Goal: Task Accomplishment & Management: Manage account settings

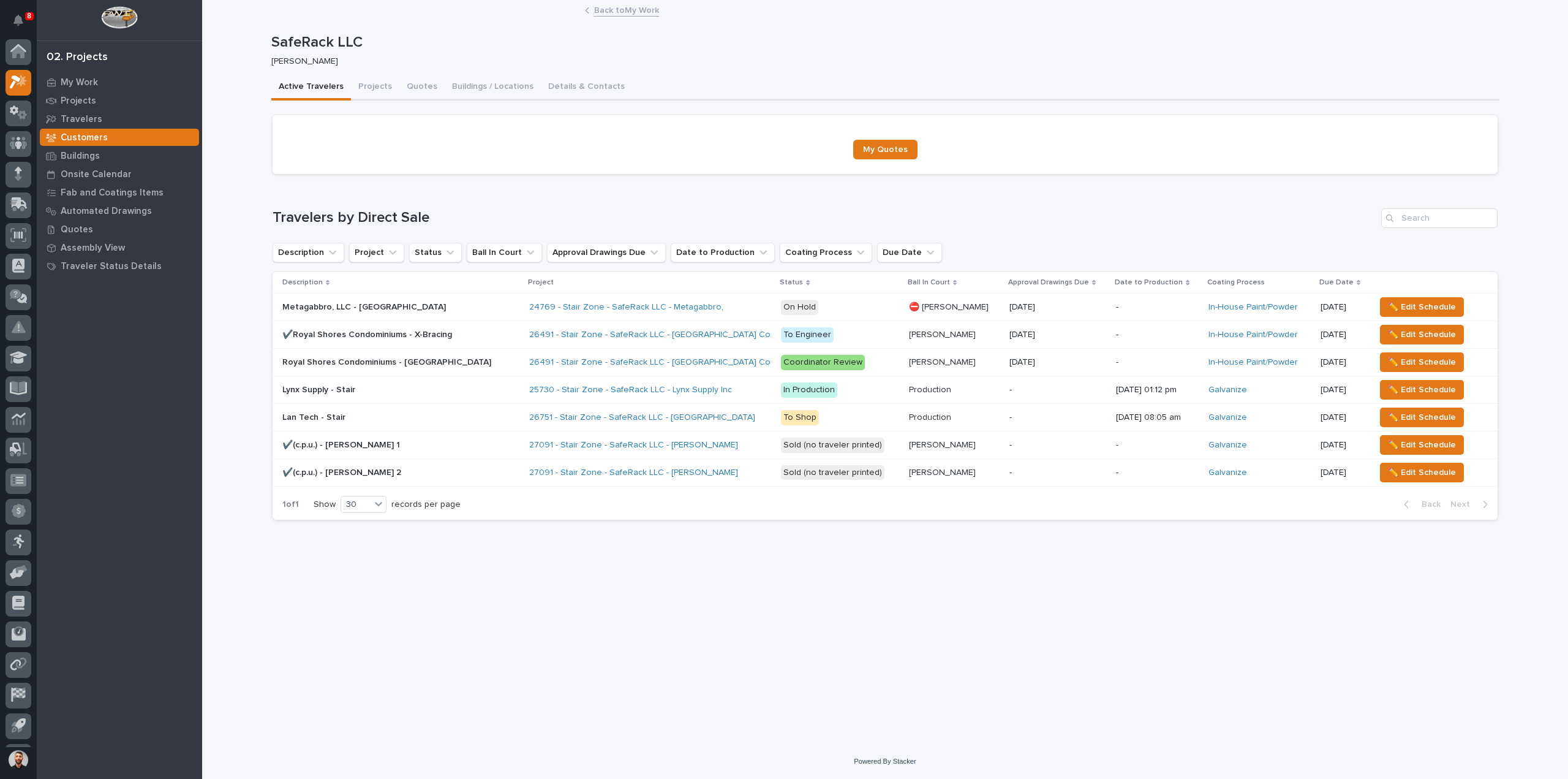
scroll to position [27, 0]
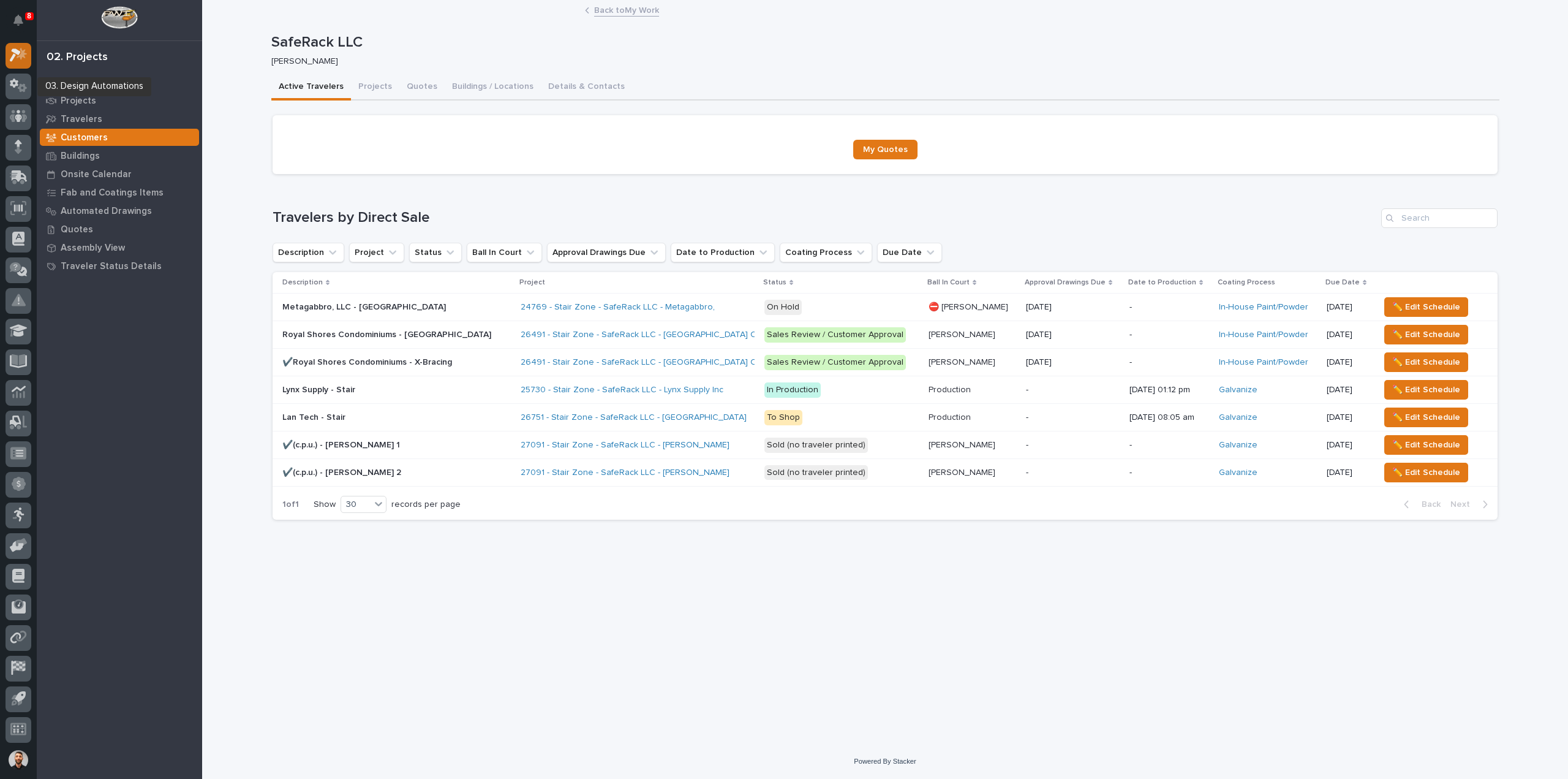
click at [20, 59] on icon at bounding box center [21, 54] width 10 height 12
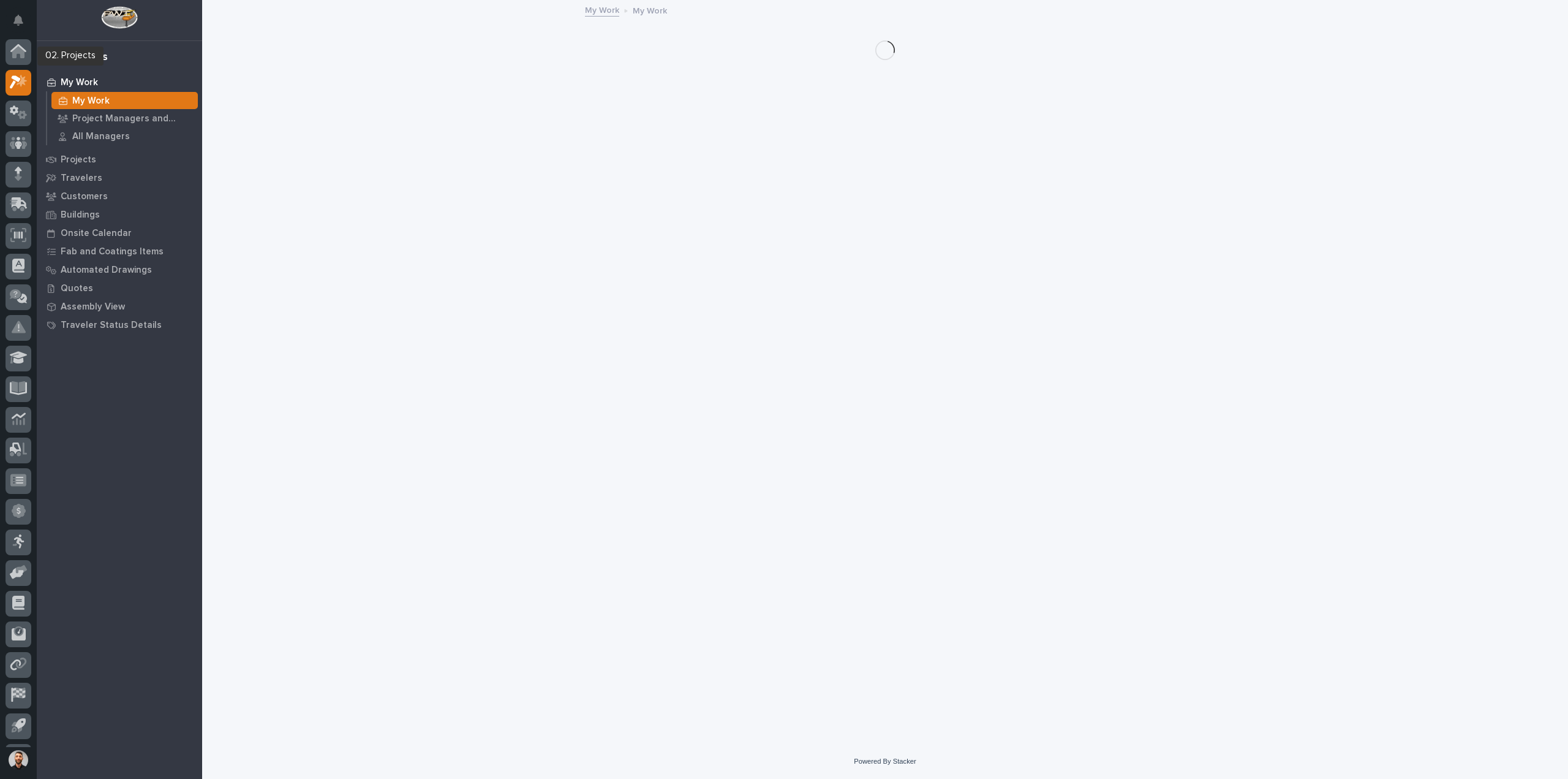
scroll to position [27, 0]
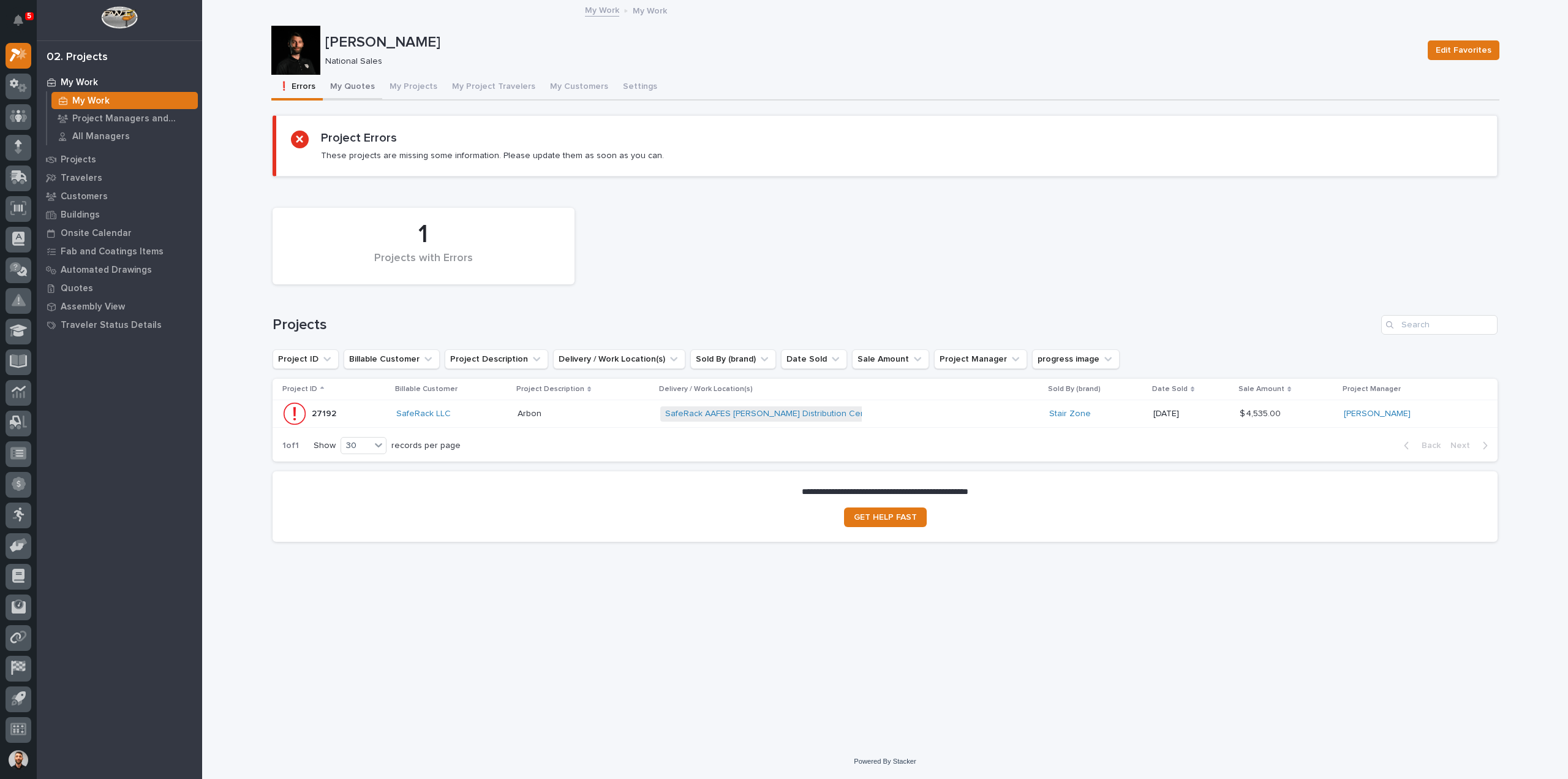
click at [353, 87] on button "My Quotes" at bounding box center [352, 87] width 59 height 26
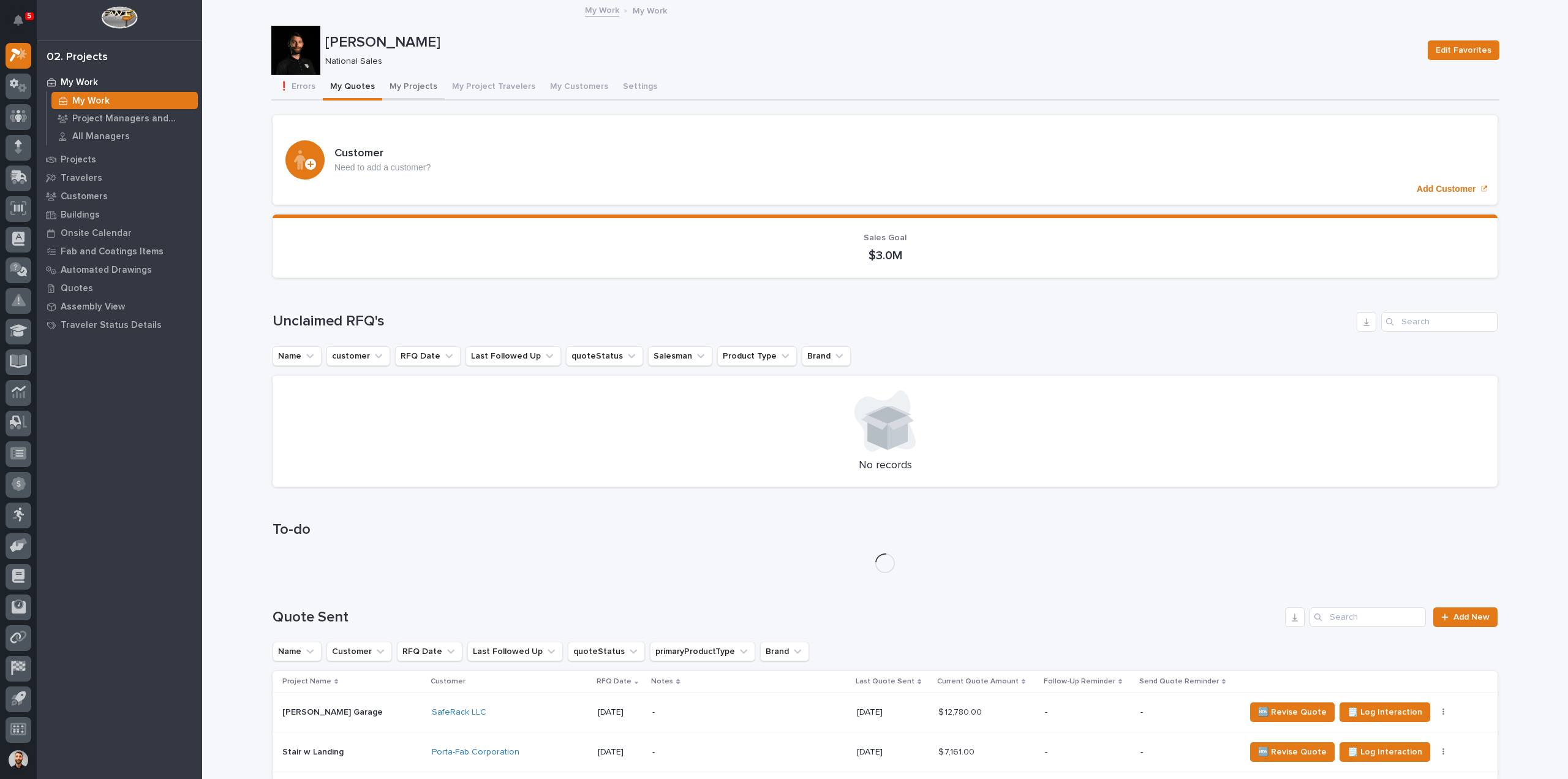
click at [413, 94] on button "My Projects" at bounding box center [413, 87] width 62 height 26
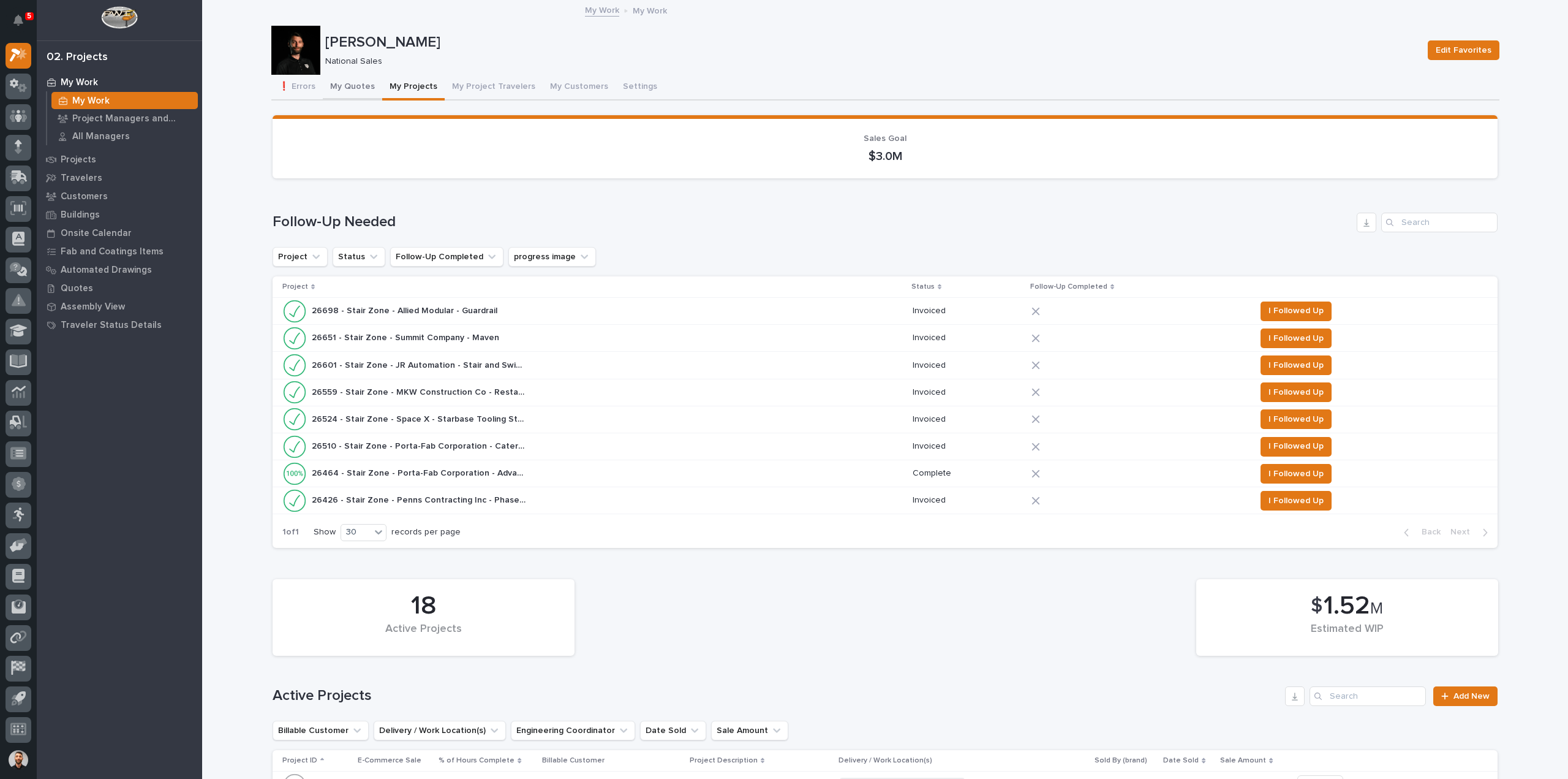
click at [361, 89] on button "My Quotes" at bounding box center [352, 87] width 59 height 26
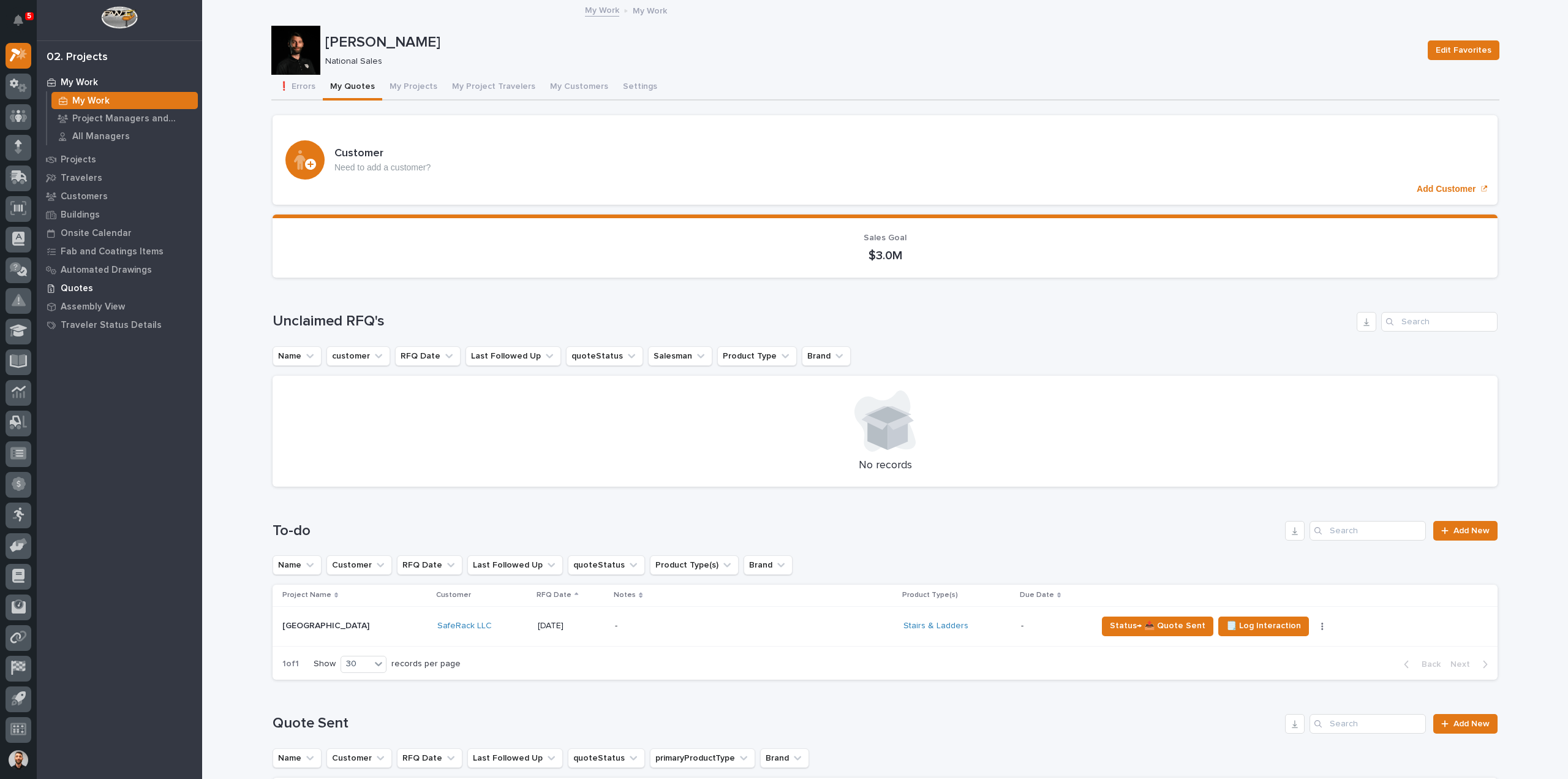
click at [86, 282] on div "Quotes" at bounding box center [119, 288] width 159 height 17
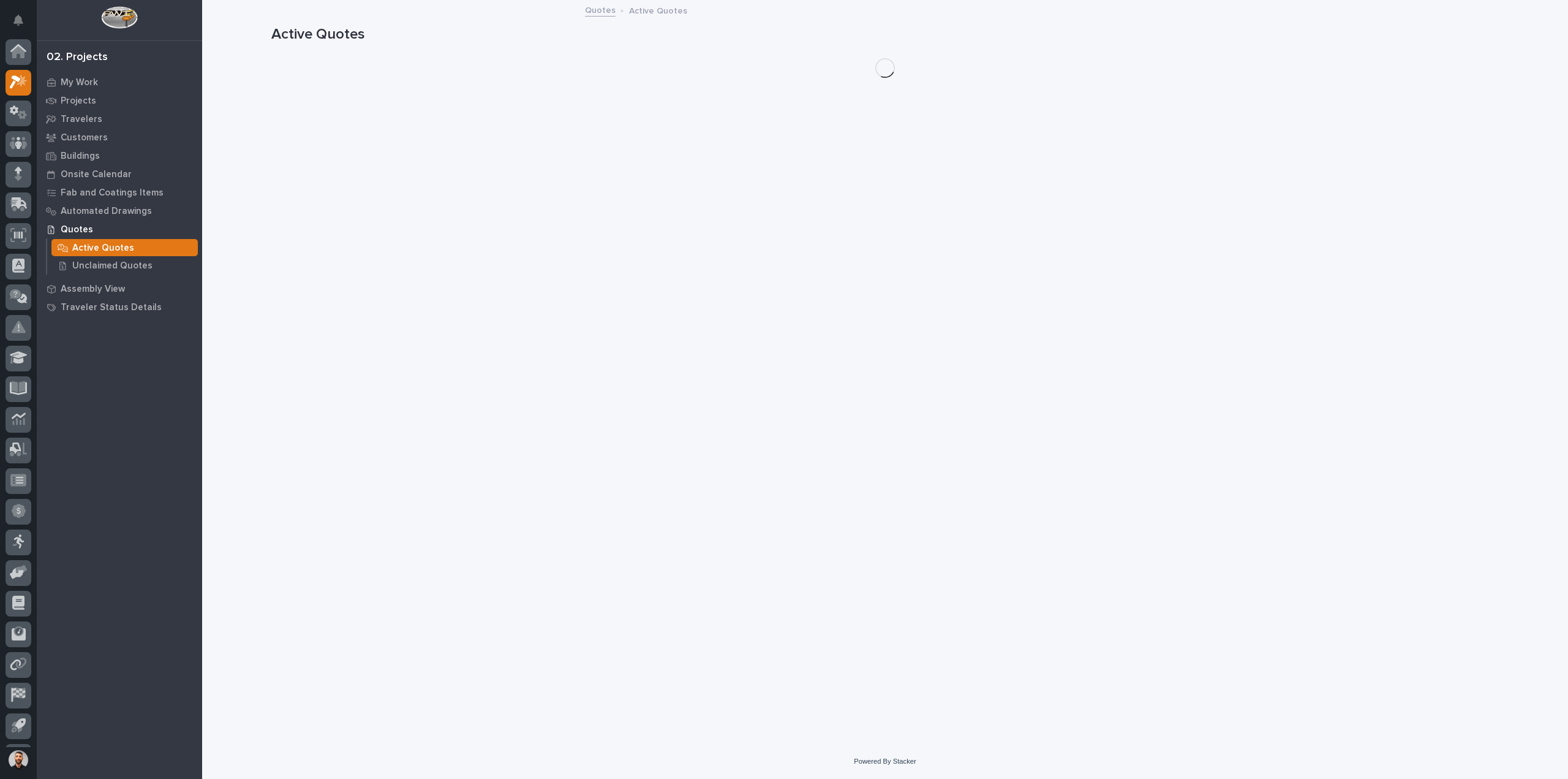
scroll to position [27, 0]
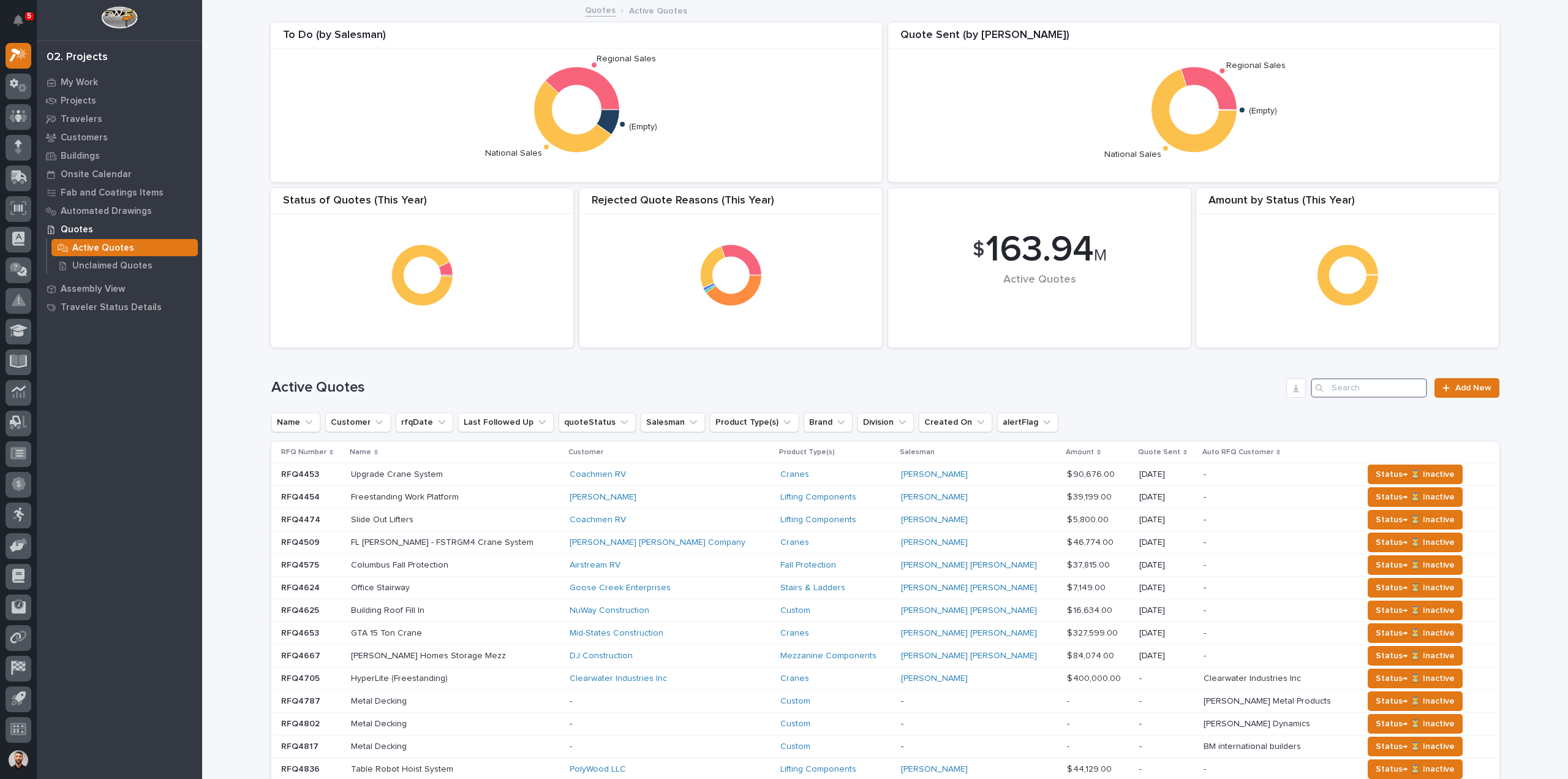
click at [1376, 390] on input "Search" at bounding box center [1369, 387] width 116 height 20
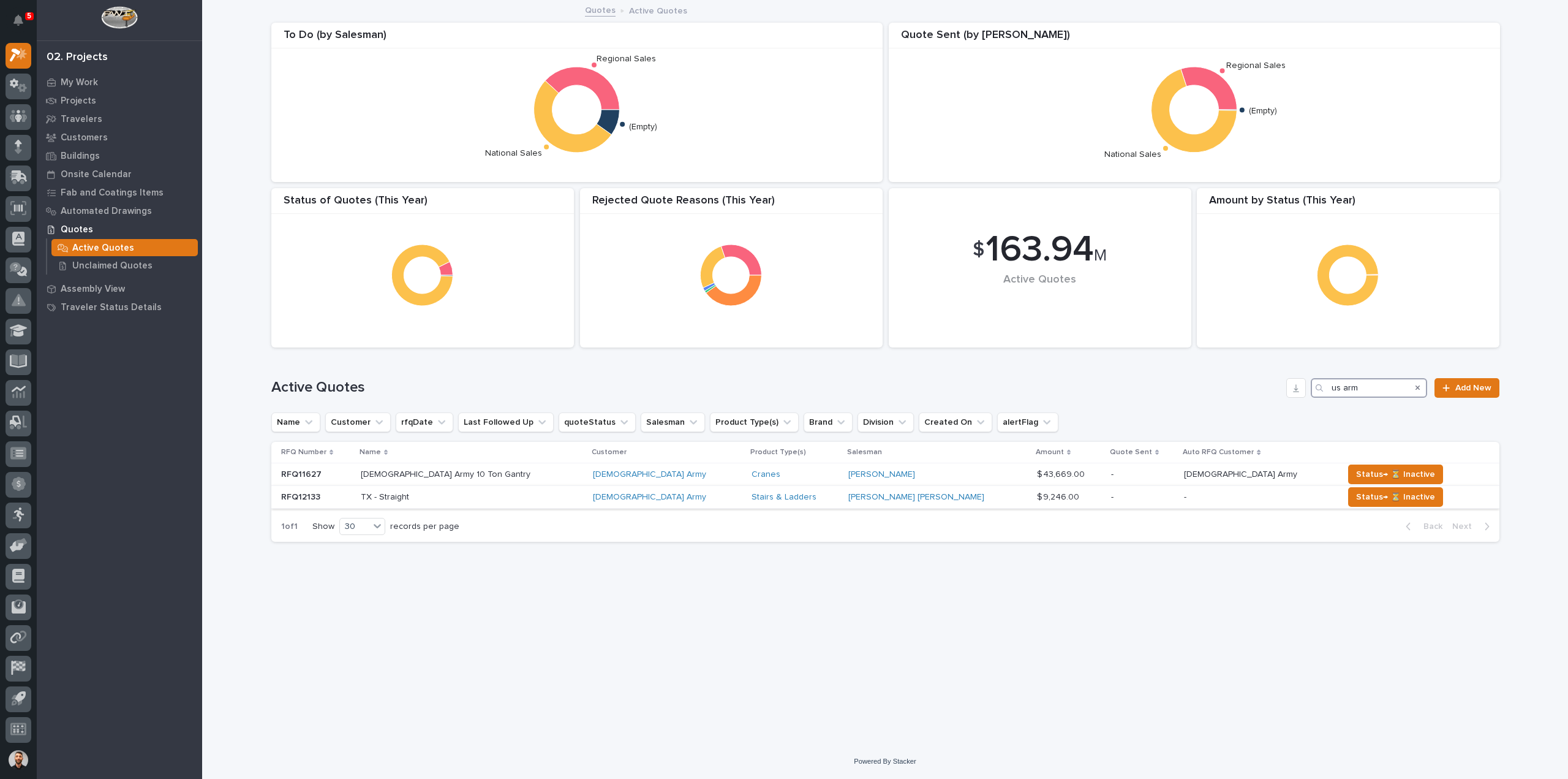
type input "us arm"
click at [506, 502] on div "TX - Straight TX - Straight" at bounding box center [471, 497] width 222 height 20
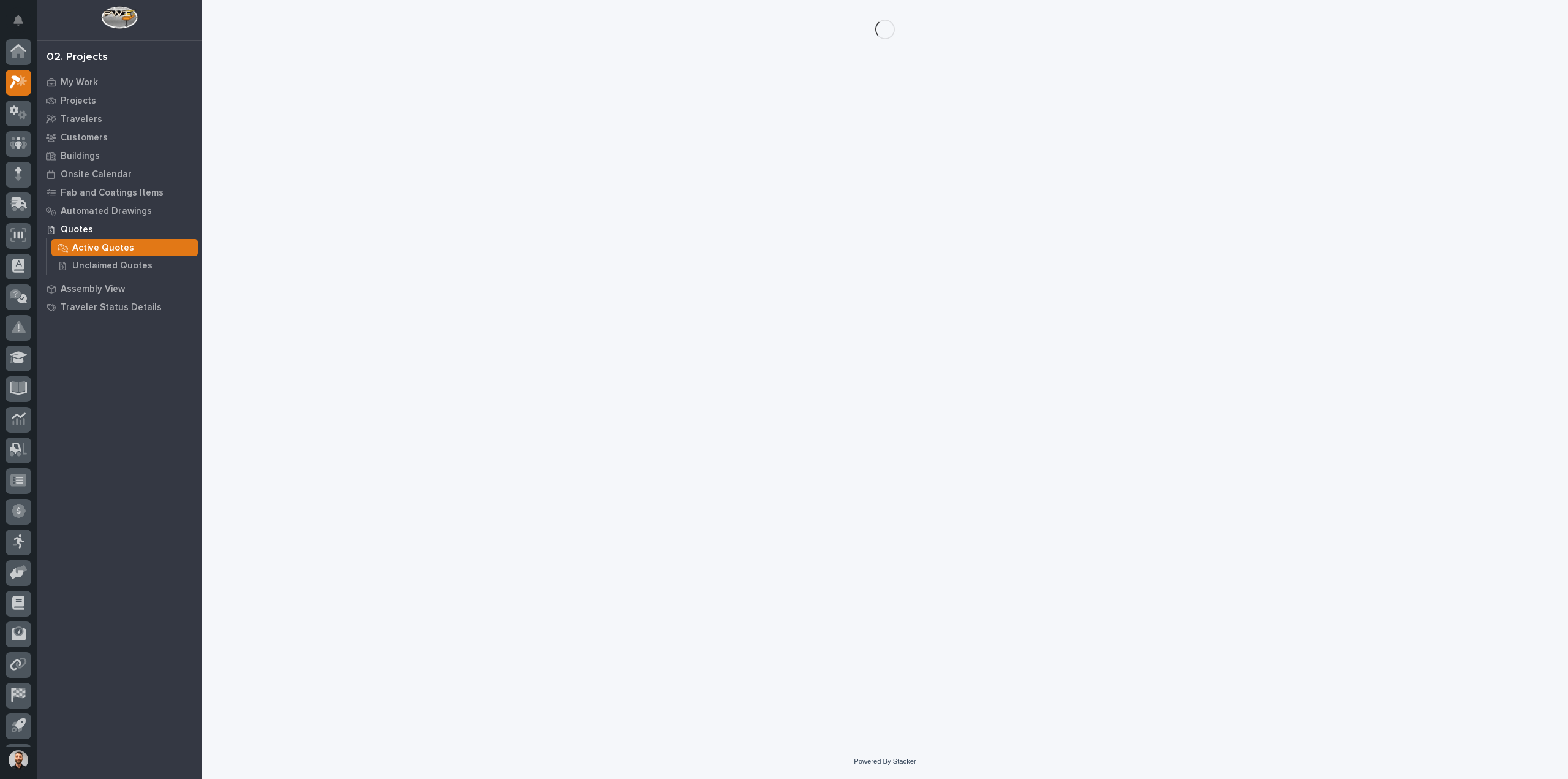
scroll to position [27, 0]
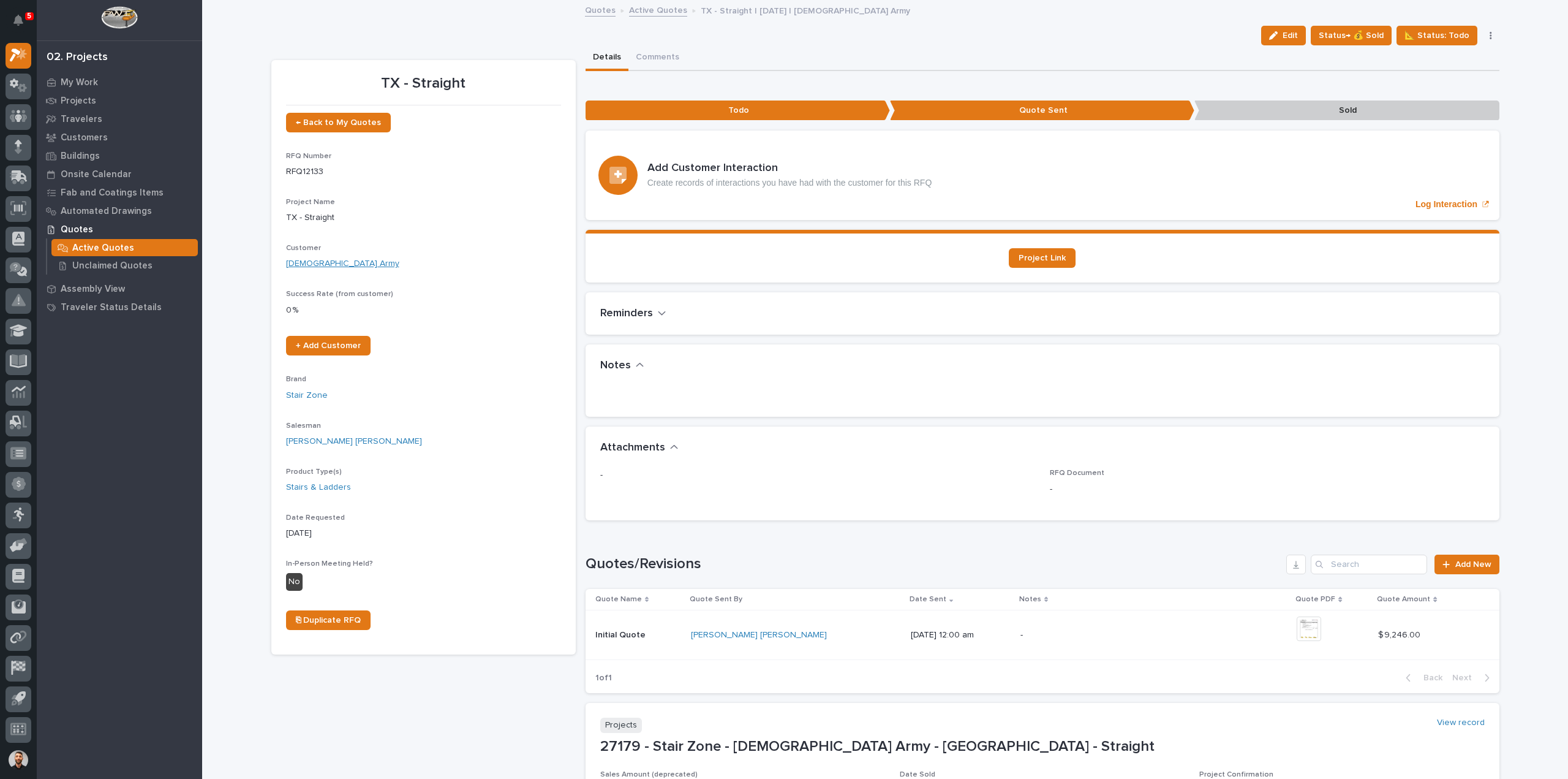
click at [302, 266] on link "US Army" at bounding box center [343, 264] width 113 height 13
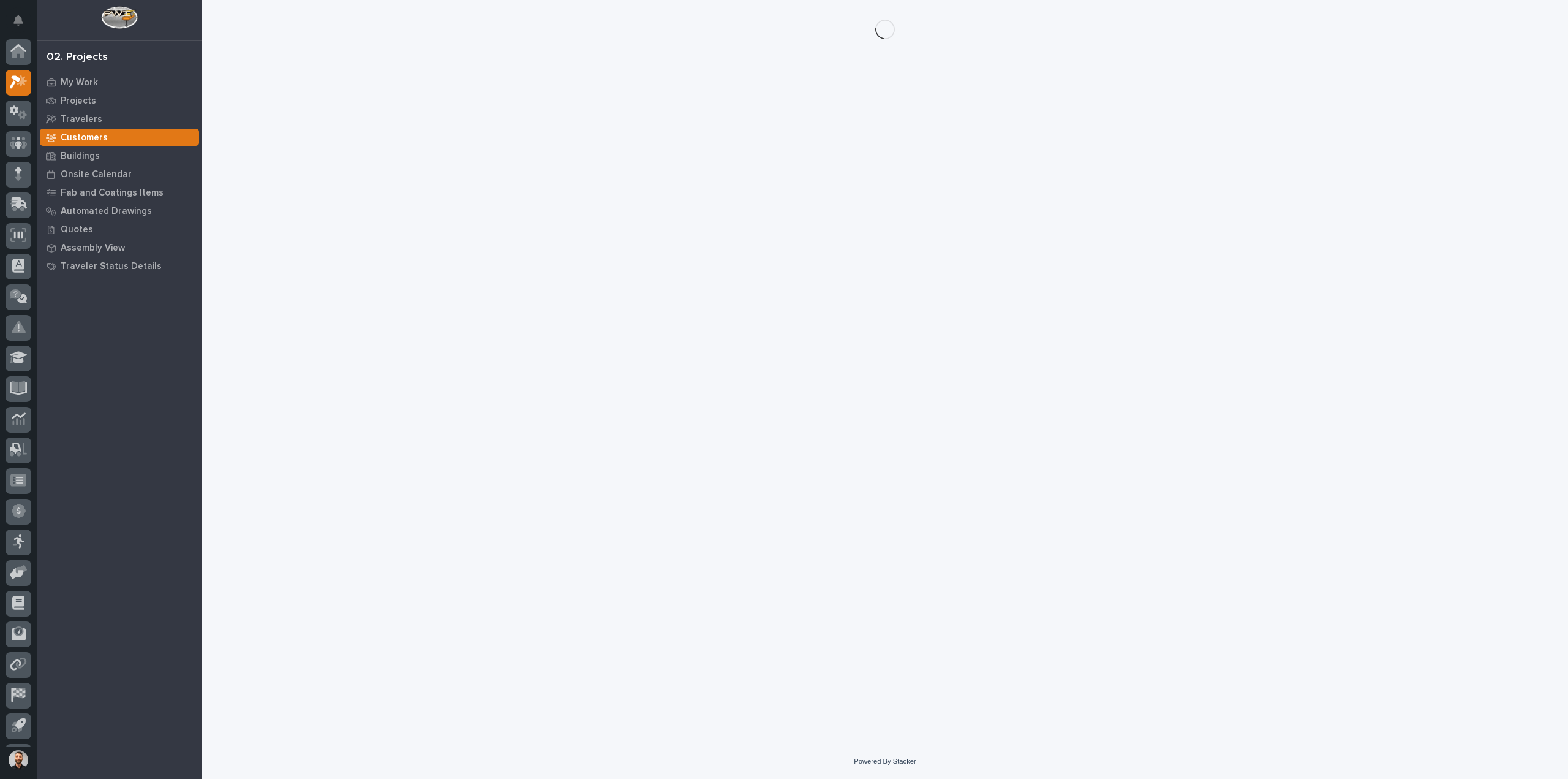
scroll to position [27, 0]
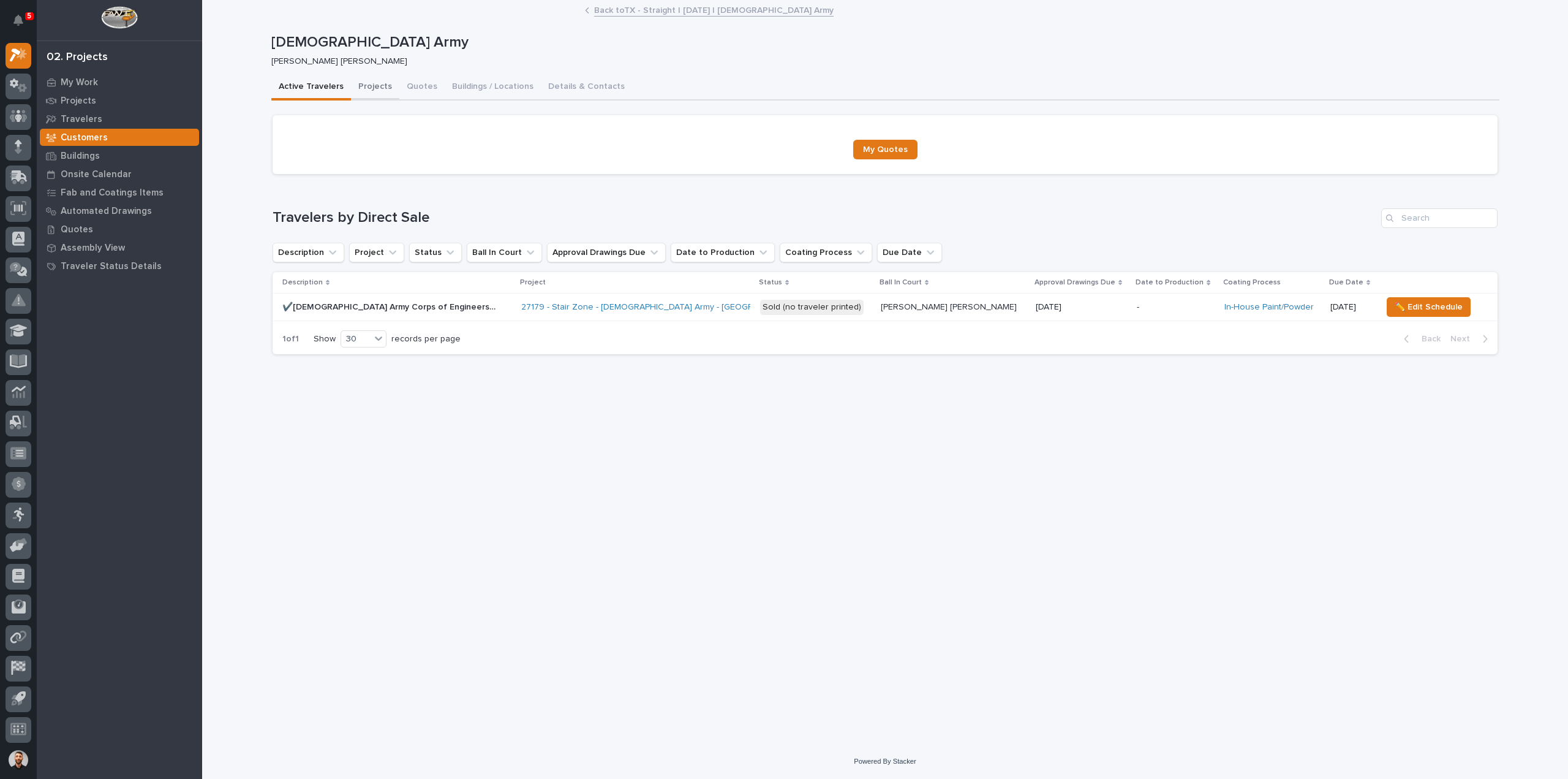
click at [379, 80] on button "Projects" at bounding box center [375, 87] width 49 height 26
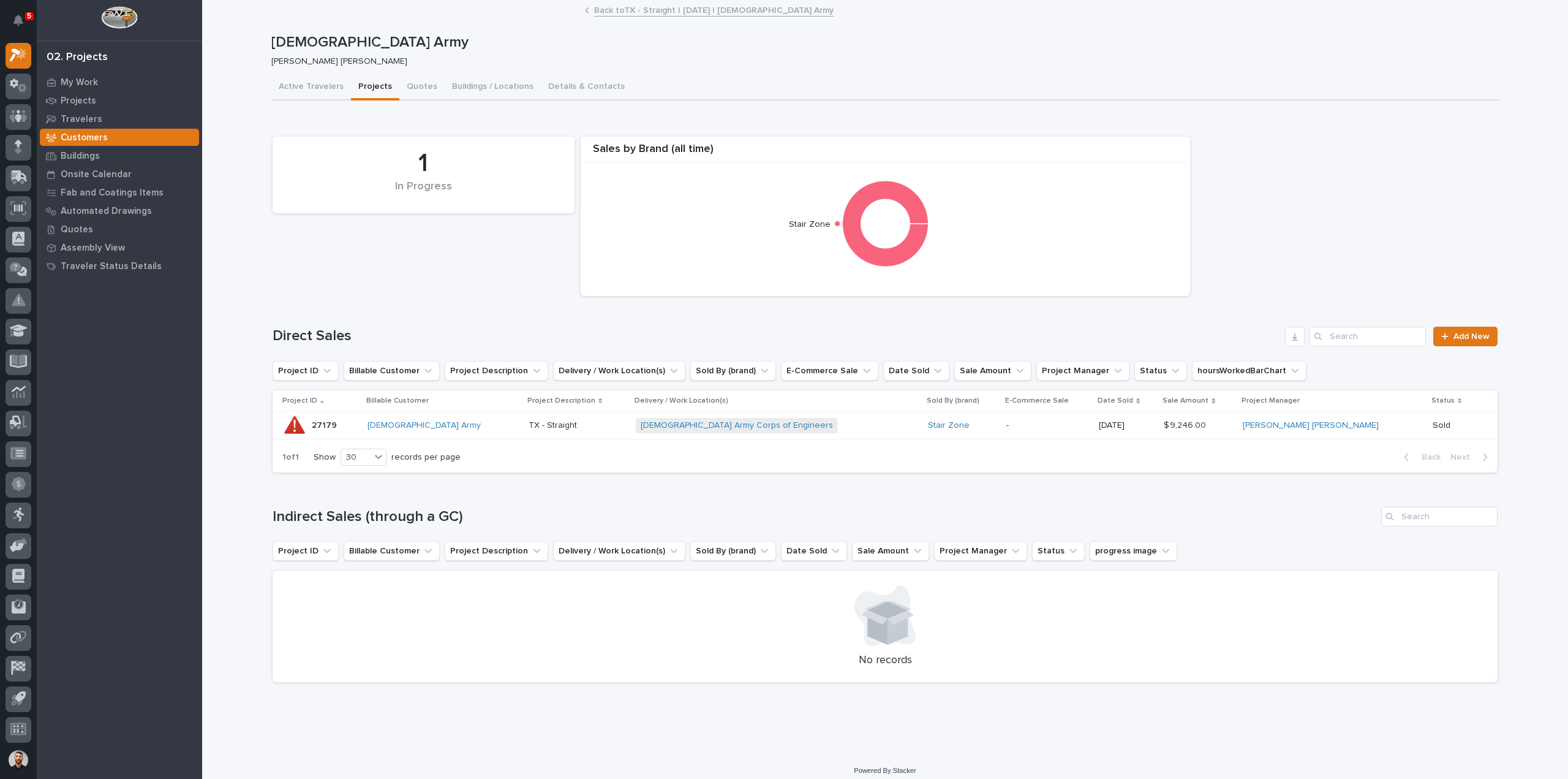
click at [785, 423] on div "US Army Corps of Engineers + 0" at bounding box center [743, 425] width 215 height 15
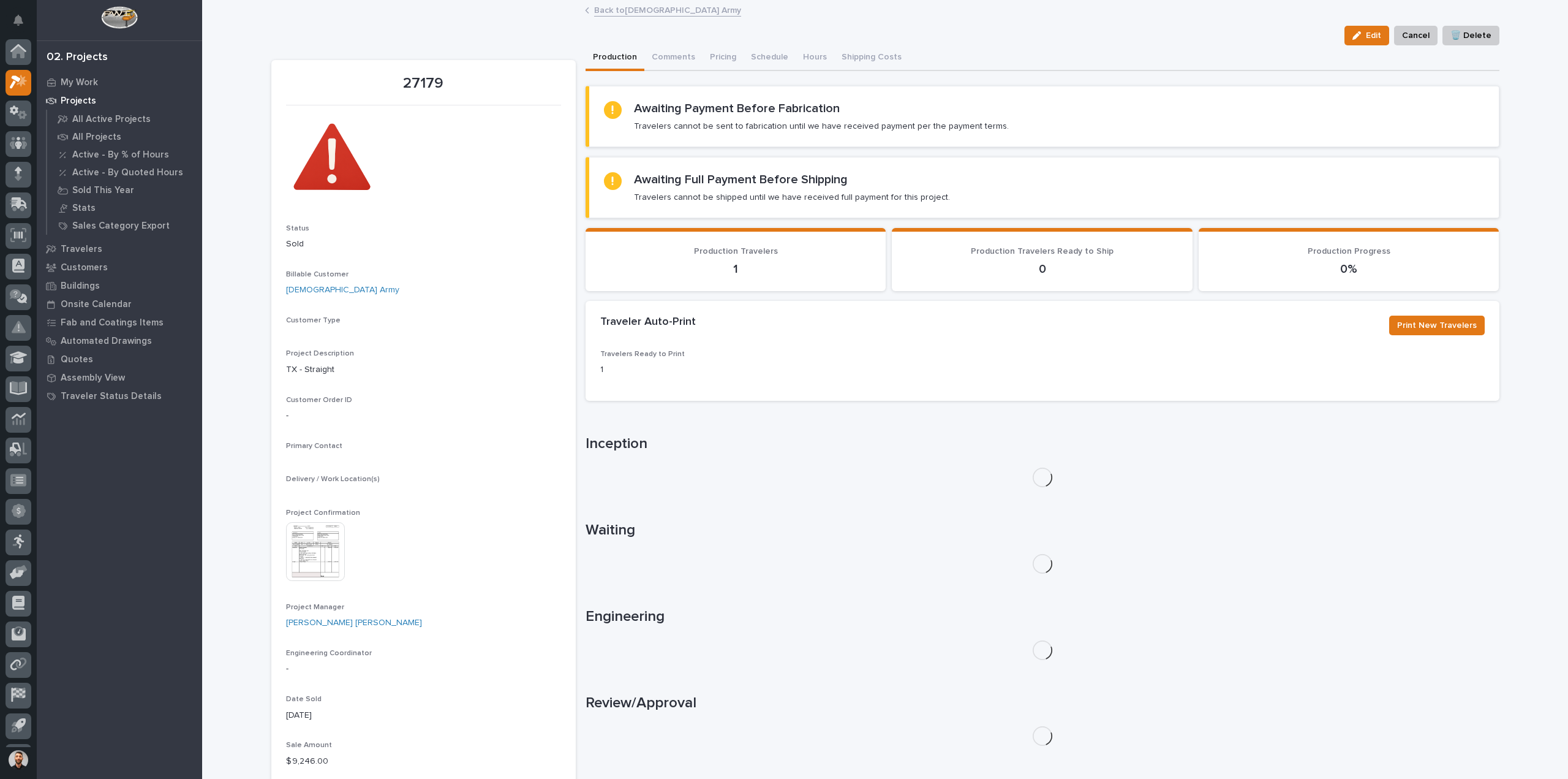
scroll to position [27, 0]
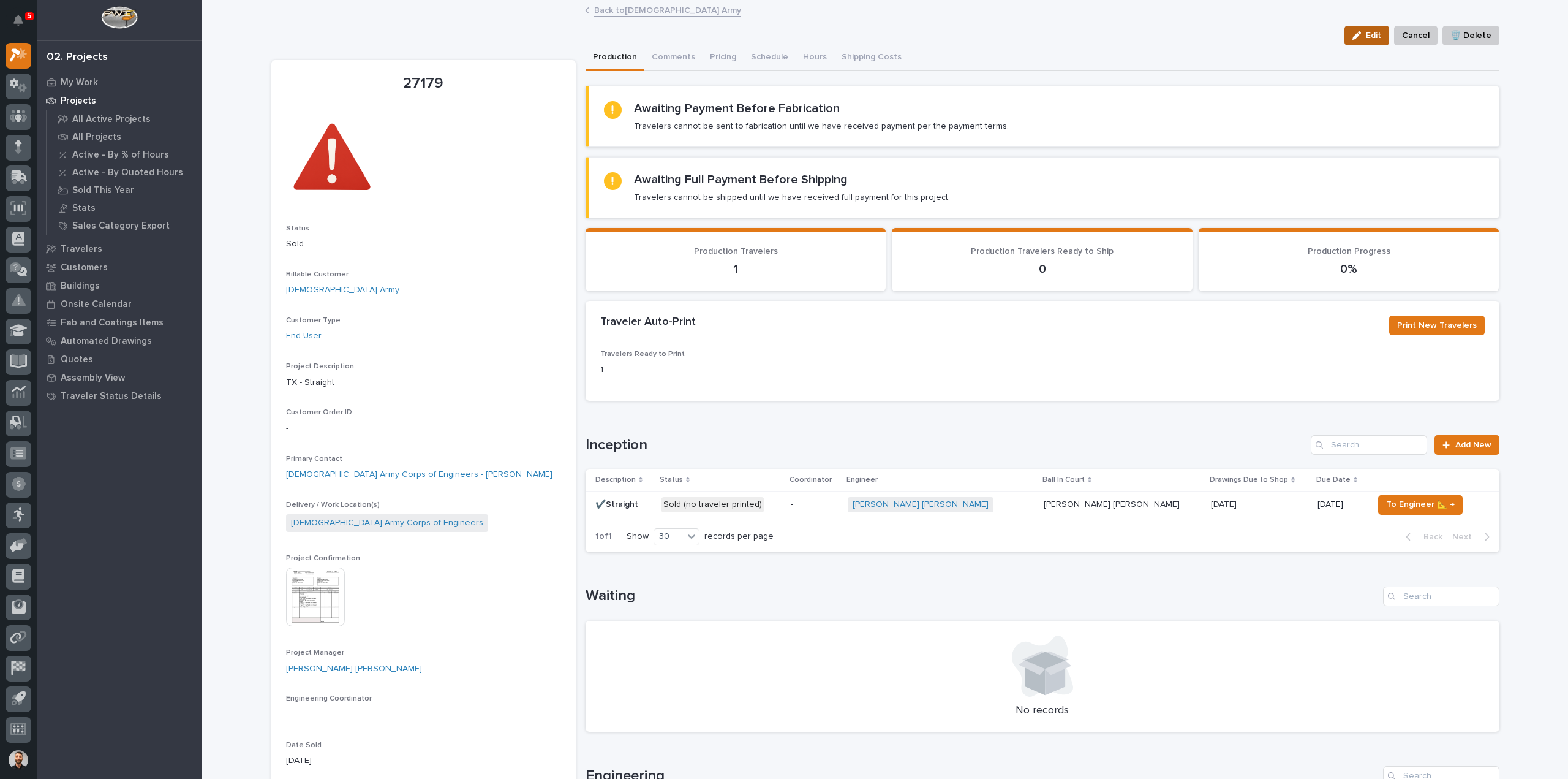
click at [1379, 42] on button "Edit" at bounding box center [1366, 36] width 44 height 20
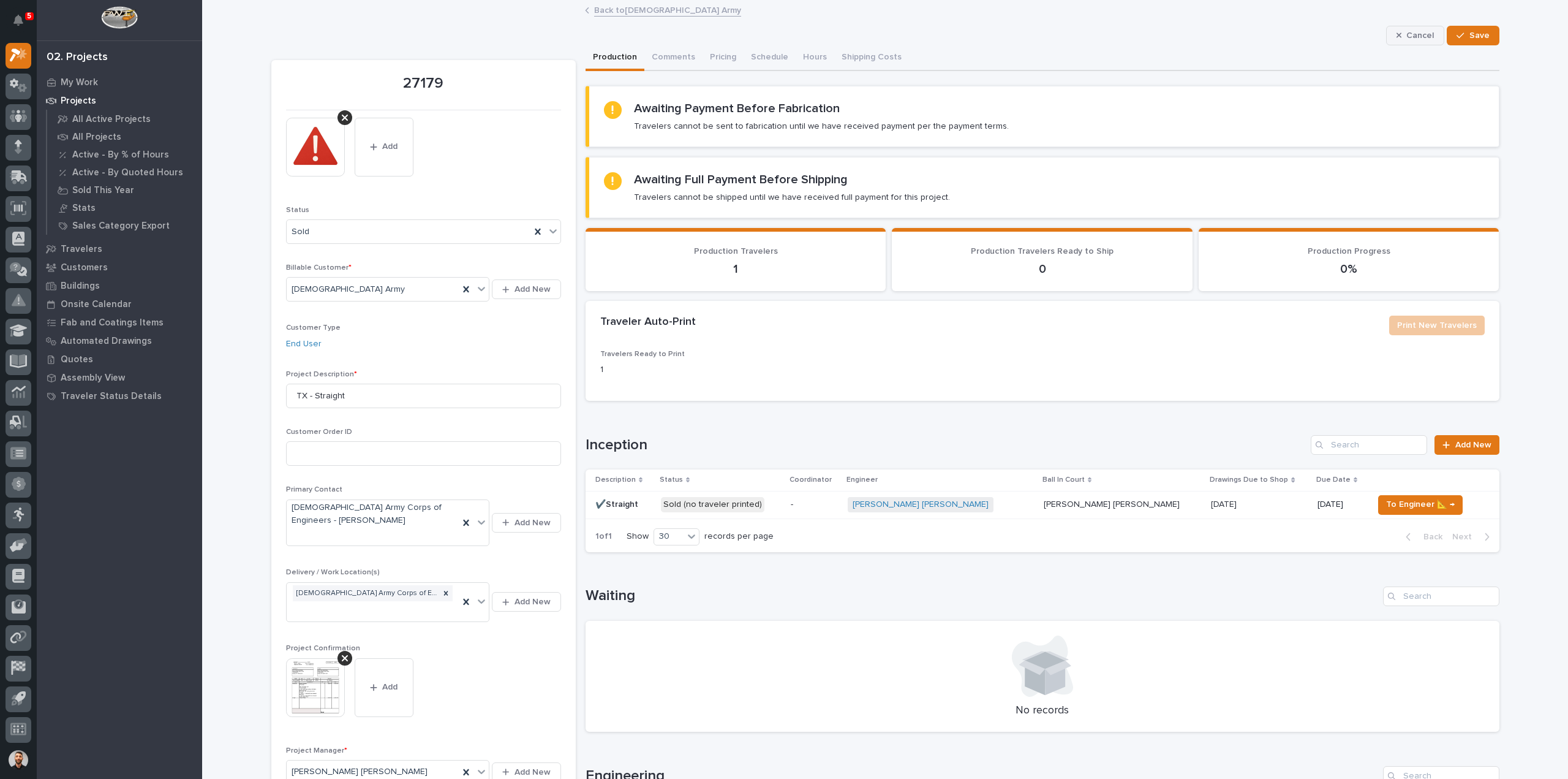
click at [1407, 36] on span "Cancel" at bounding box center [1420, 36] width 27 height 11
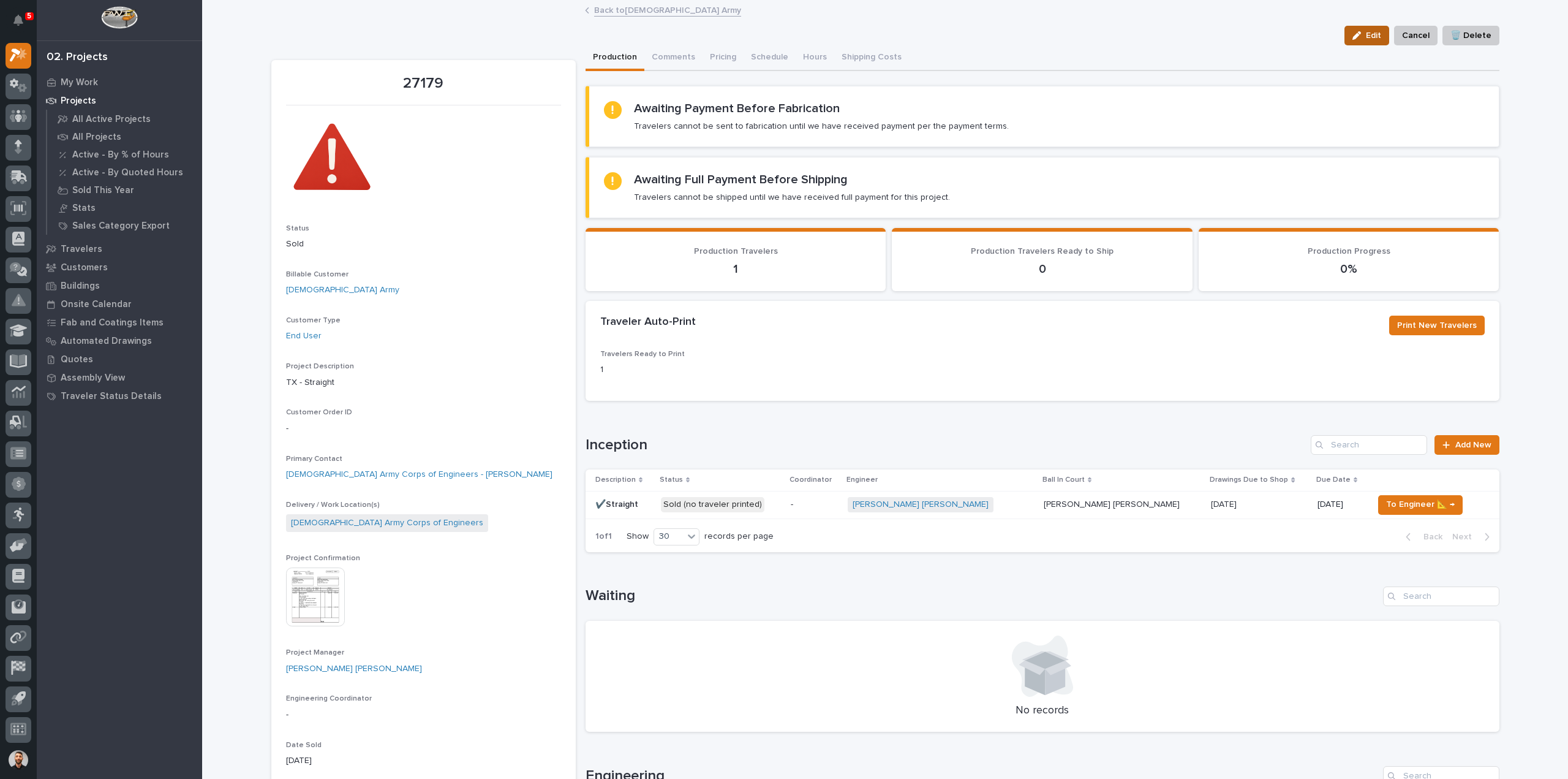
click at [1377, 33] on span "Edit" at bounding box center [1373, 36] width 15 height 11
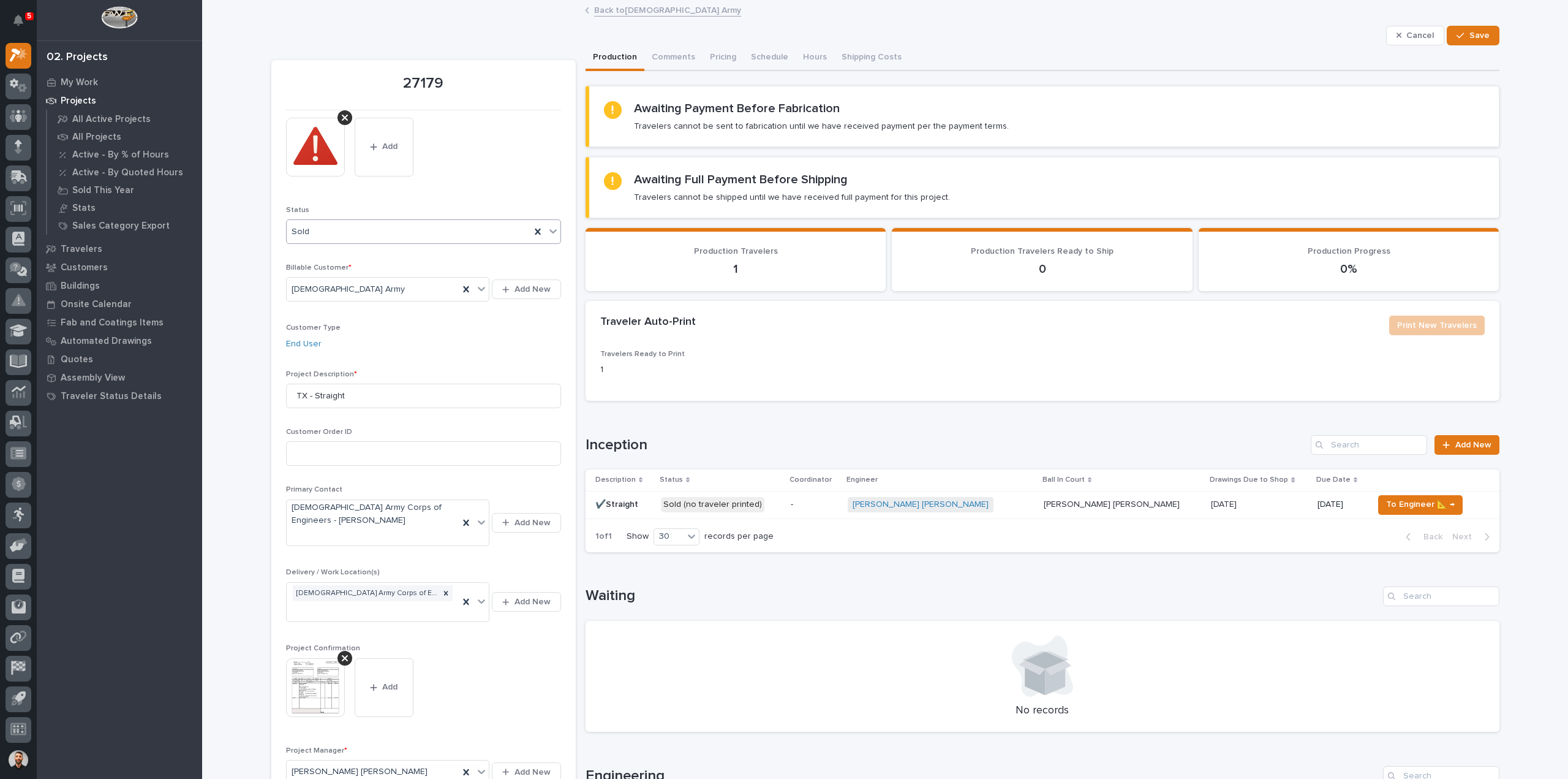
click at [371, 231] on div "Sold" at bounding box center [409, 232] width 244 height 20
click at [1028, 38] on div "Cancel Save" at bounding box center [885, 36] width 1228 height 20
click at [601, 16] on div "Back to US Army" at bounding box center [885, 11] width 613 height 17
click at [616, 13] on link "Back to US Army" at bounding box center [668, 10] width 147 height 14
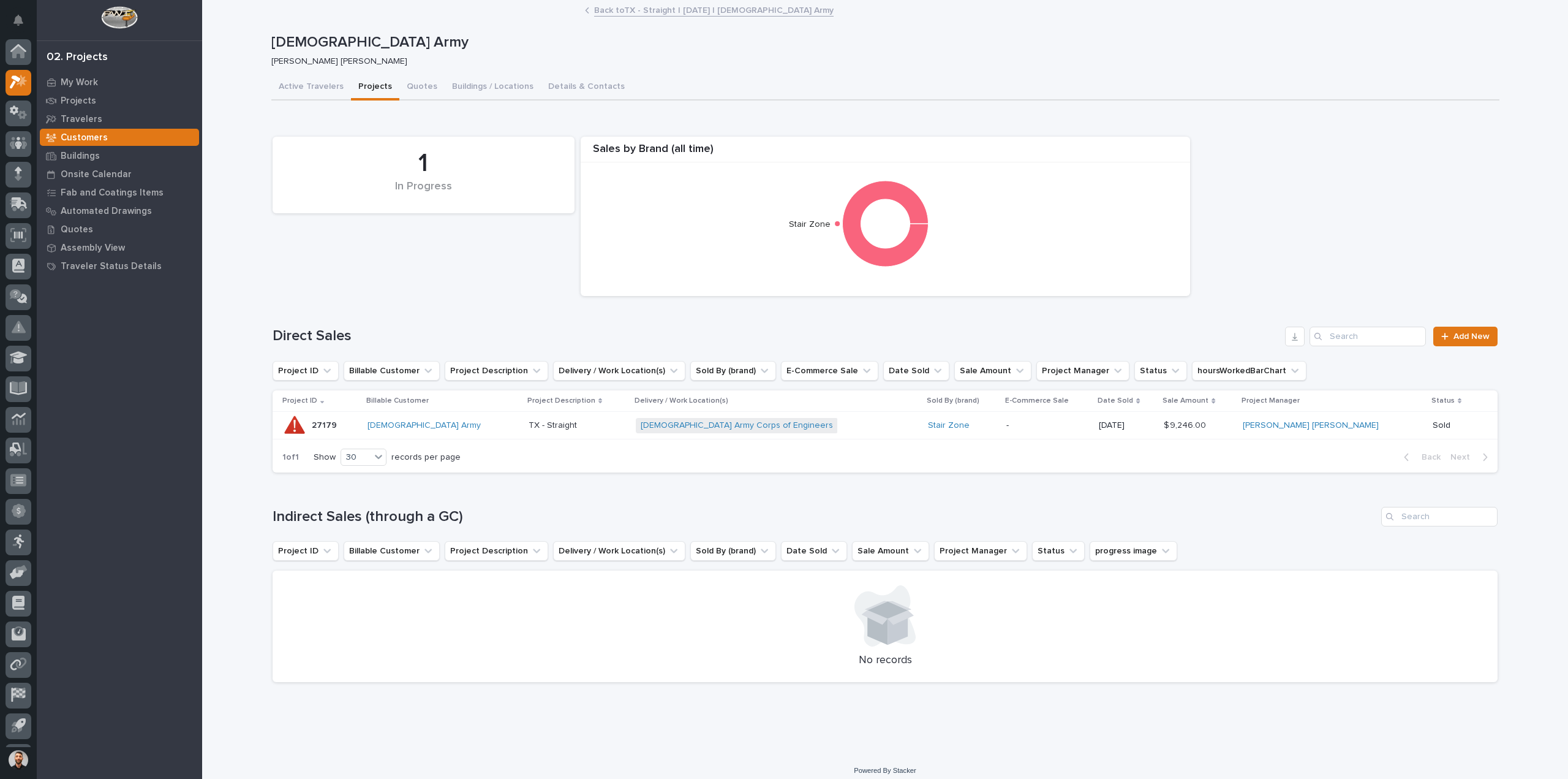
scroll to position [27, 0]
click at [608, 421] on p at bounding box center [577, 425] width 98 height 10
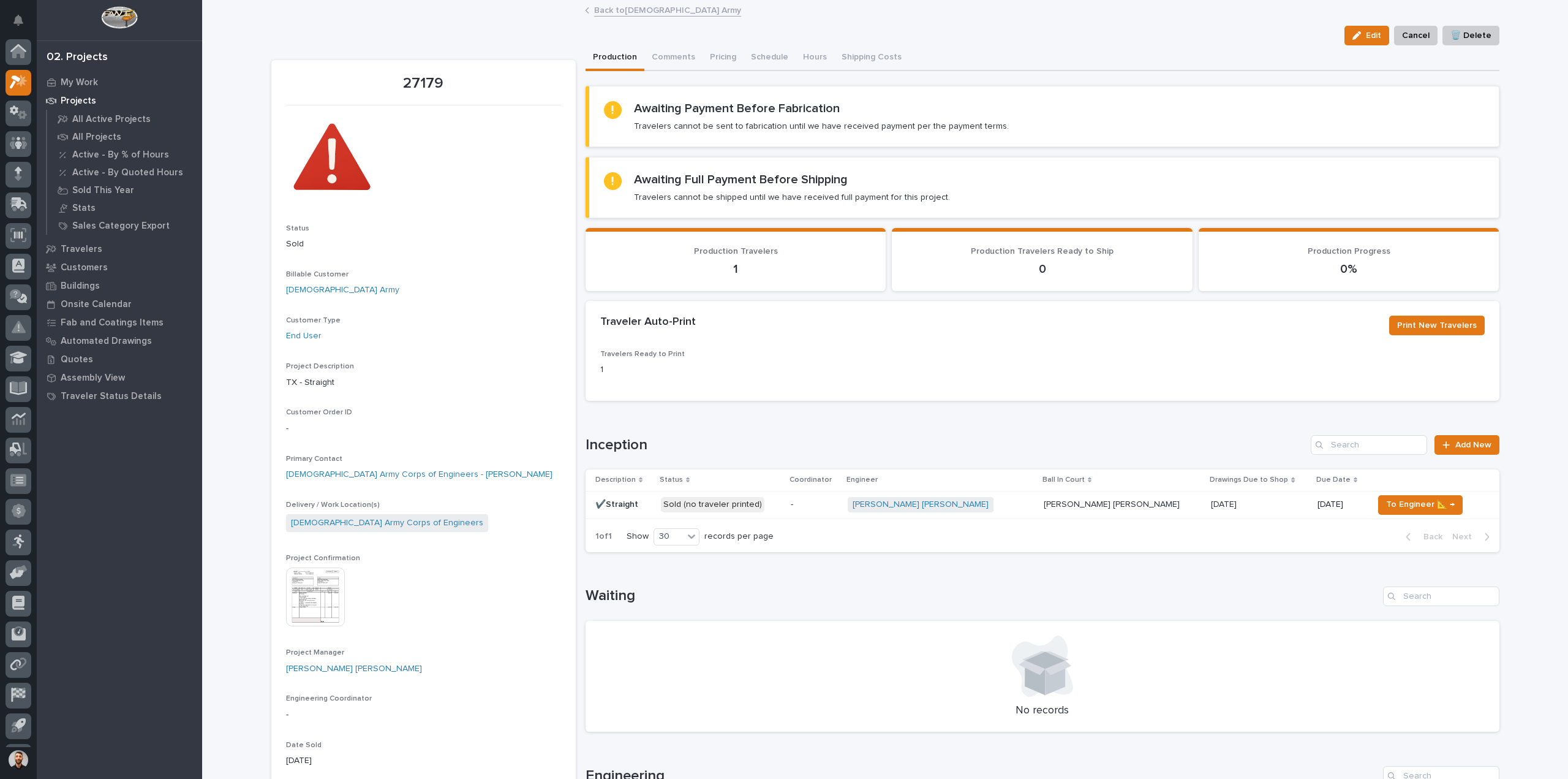
scroll to position [27, 0]
click at [1371, 36] on span "Edit" at bounding box center [1373, 36] width 15 height 11
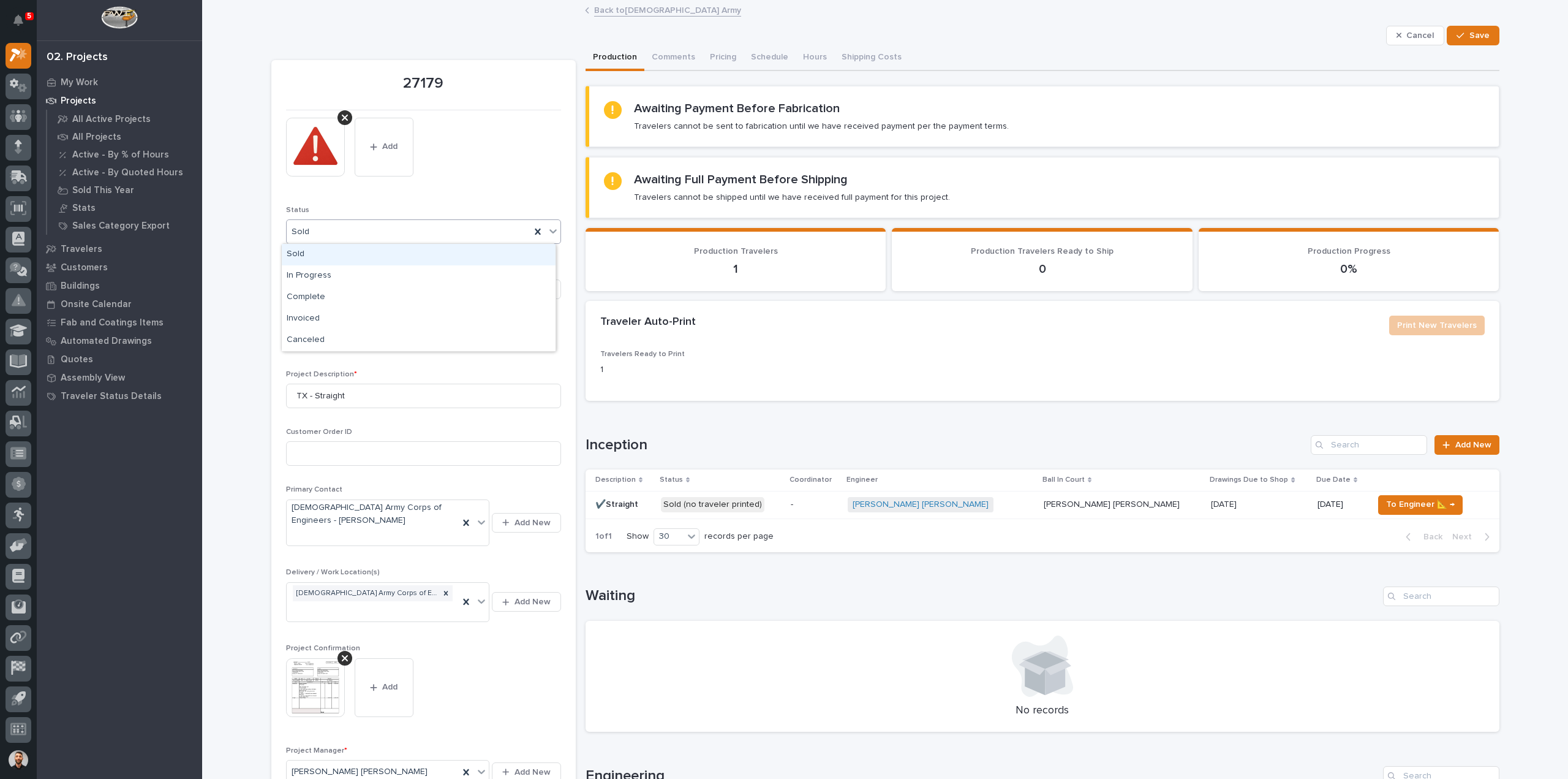
click at [339, 229] on div "Sold" at bounding box center [409, 232] width 244 height 20
click at [1050, 12] on div "Back to US Army" at bounding box center [885, 11] width 613 height 17
click at [1419, 36] on span "Cancel" at bounding box center [1420, 36] width 27 height 11
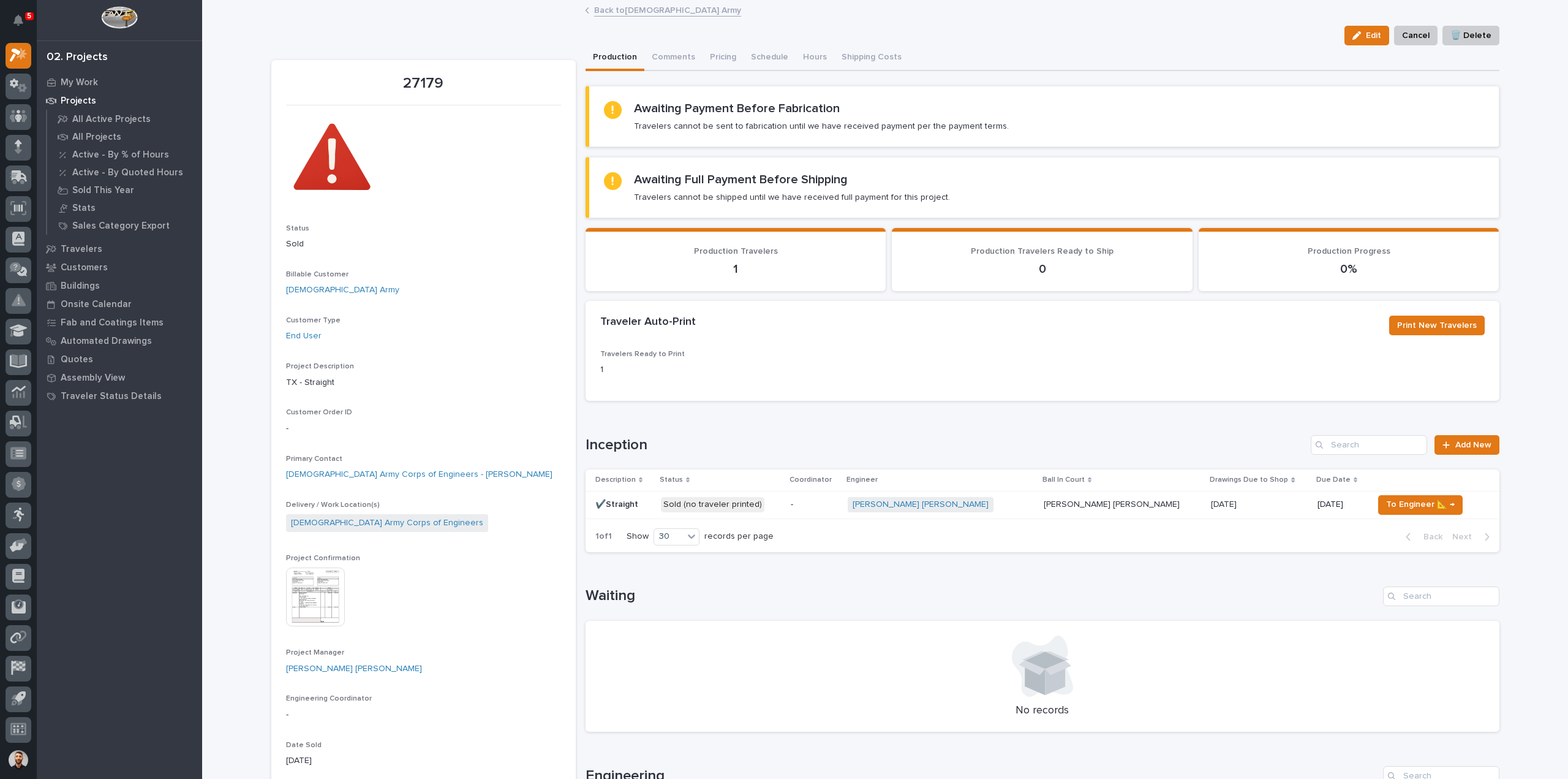
click at [622, 15] on link "Back to US Army" at bounding box center [668, 10] width 147 height 14
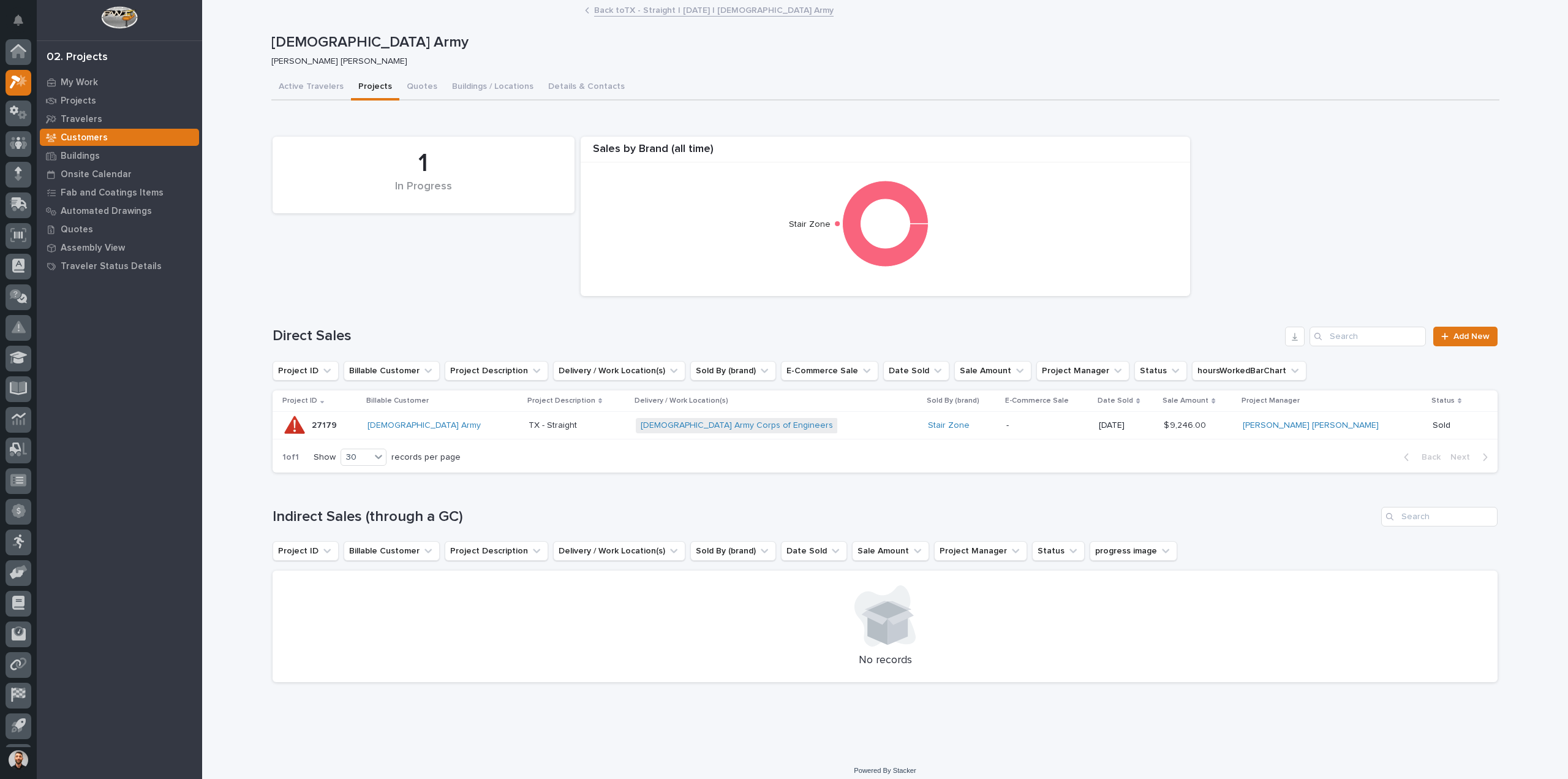
scroll to position [27, 0]
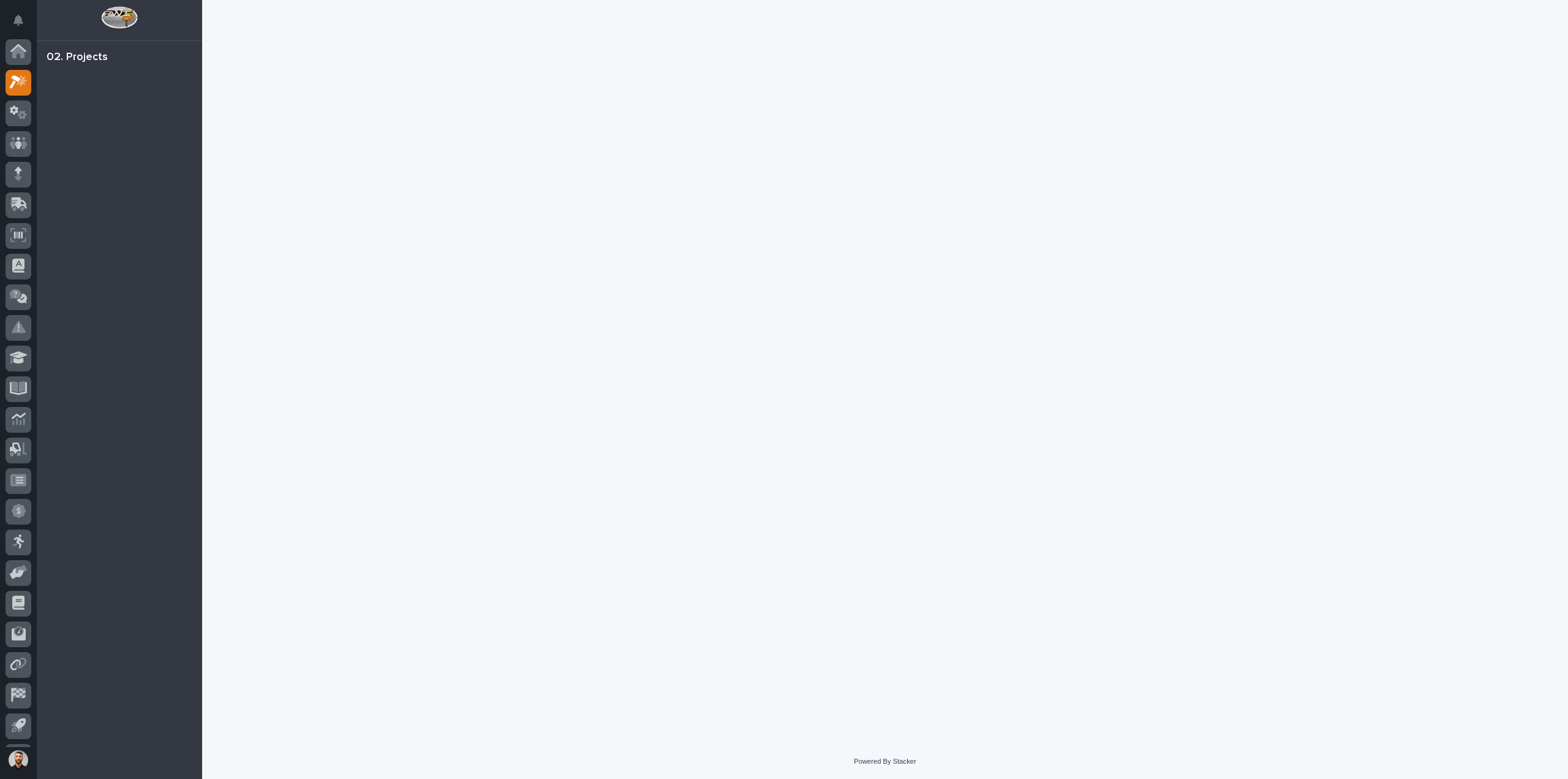
scroll to position [27, 0]
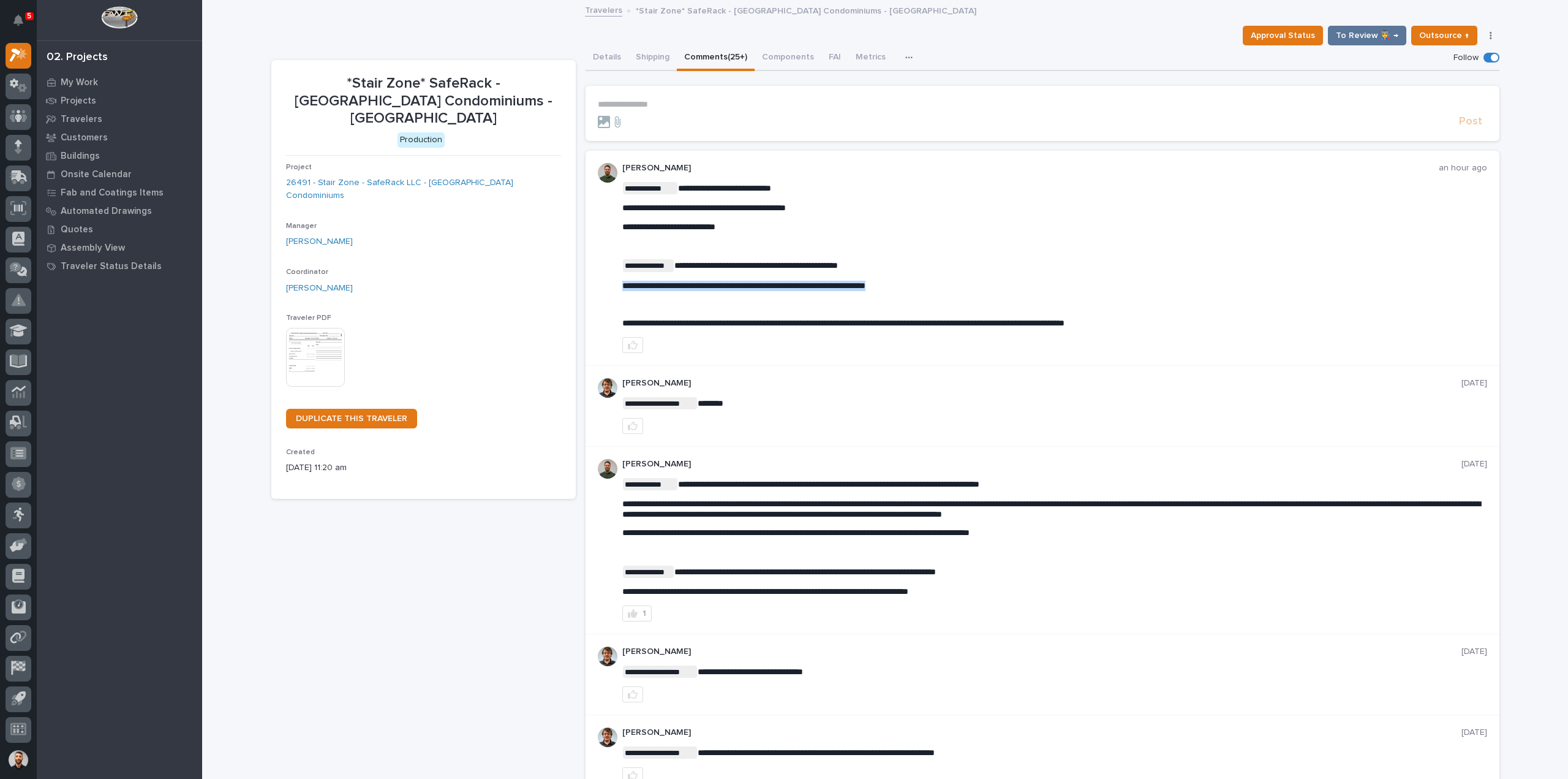
click at [676, 286] on span "**********" at bounding box center [744, 286] width 243 height 9
copy span "**********"
